Goal: Task Accomplishment & Management: Use online tool/utility

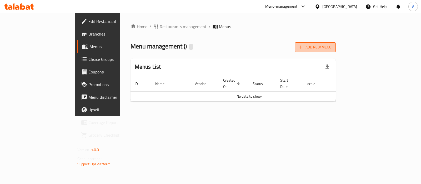
click at [331, 44] on span "Add New Menu" at bounding box center [315, 47] width 32 height 7
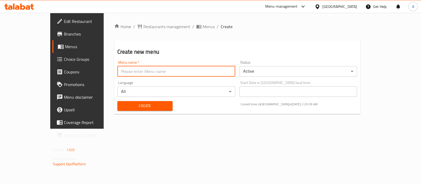
click at [217, 70] on input "text" at bounding box center [176, 71] width 118 height 11
type input "Ameer aa"
click at [141, 104] on span "Create" at bounding box center [144, 106] width 47 height 7
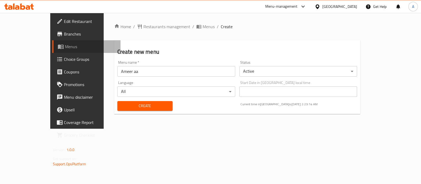
click at [65, 47] on span "Menus" at bounding box center [90, 46] width 51 height 6
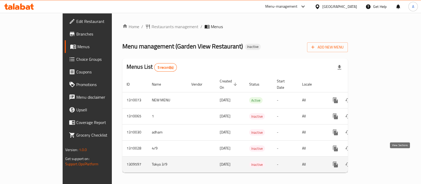
click at [376, 161] on icon "enhanced table" at bounding box center [373, 164] width 6 height 6
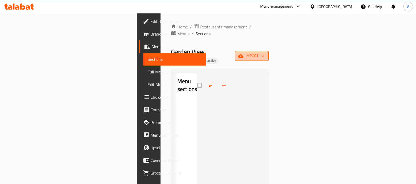
click at [264, 53] on span "import" at bounding box center [251, 56] width 25 height 7
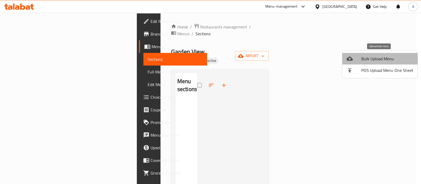
click at [387, 55] on span "Bulk Upload Menu" at bounding box center [387, 58] width 52 height 6
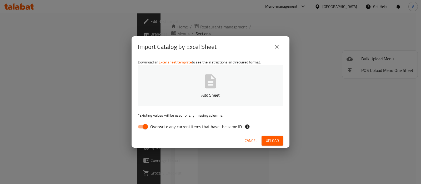
click at [145, 124] on input "Overwrite any current items that have the same ID." at bounding box center [145, 126] width 30 height 10
checkbox input "false"
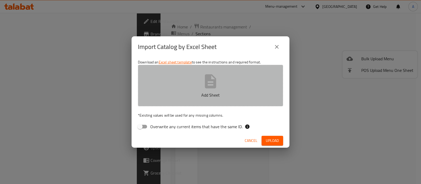
click at [183, 96] on p "Add Sheet" at bounding box center [210, 95] width 129 height 6
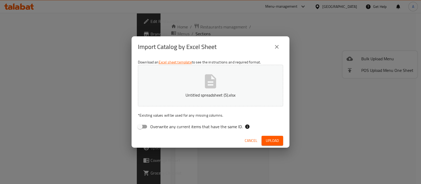
click at [274, 142] on span "Upload" at bounding box center [272, 140] width 13 height 7
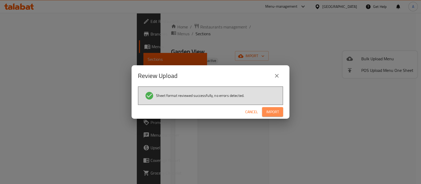
click at [274, 112] on span "Import" at bounding box center [272, 112] width 13 height 7
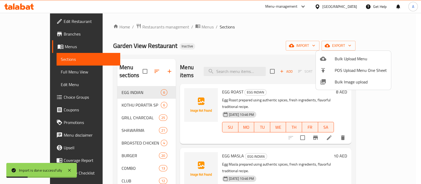
click at [47, 70] on div at bounding box center [210, 92] width 421 height 184
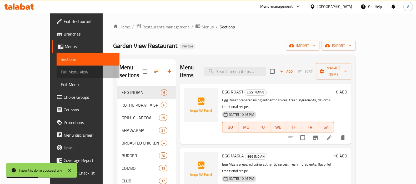
click at [61, 70] on span "Full Menu View" at bounding box center [88, 72] width 54 height 6
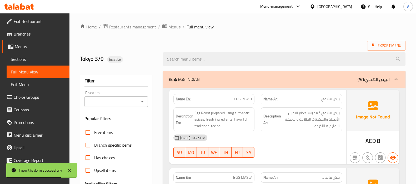
scroll to position [161, 0]
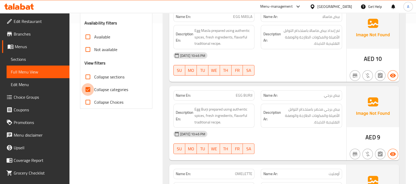
click at [87, 89] on input "Collapse categories" at bounding box center [87, 89] width 13 height 13
checkbox input "false"
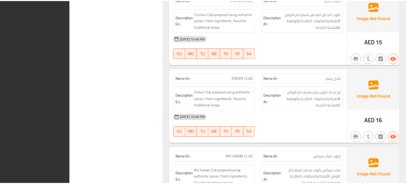
scroll to position [9922, 0]
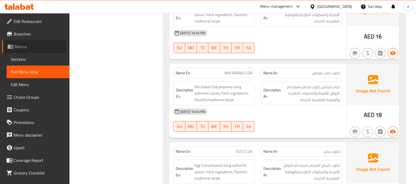
click at [21, 49] on span "Menus" at bounding box center [40, 46] width 50 height 6
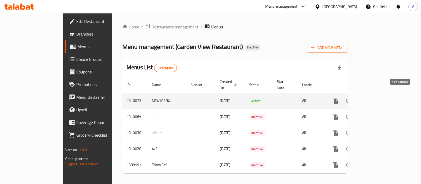
click at [379, 95] on link "enhanced table" at bounding box center [373, 100] width 13 height 13
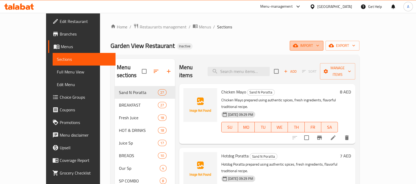
click at [323, 50] on button "import" at bounding box center [306, 46] width 34 height 10
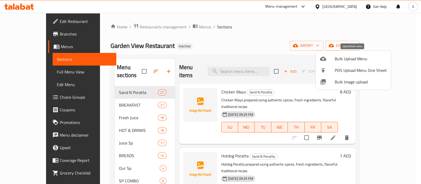
click at [353, 57] on span "Bulk Upload Menu" at bounding box center [360, 58] width 52 height 6
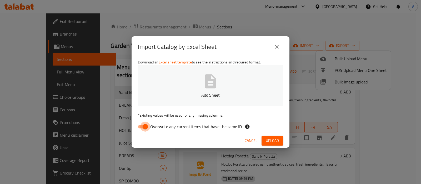
click at [142, 127] on input "Overwrite any current items that have the same ID." at bounding box center [145, 126] width 30 height 10
checkbox input "false"
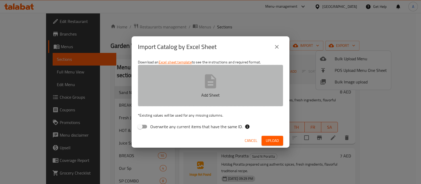
click at [187, 96] on p "Add Sheet" at bounding box center [210, 95] width 129 height 6
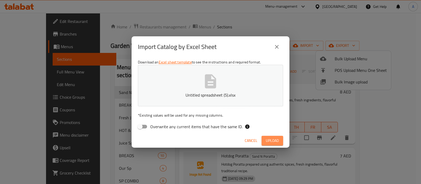
click at [277, 137] on span "Upload" at bounding box center [272, 140] width 13 height 7
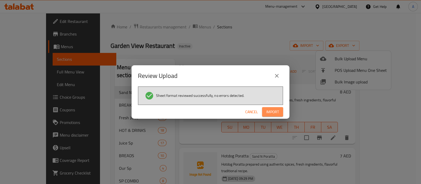
click at [273, 114] on span "Import" at bounding box center [272, 112] width 13 height 7
